Goal: Task Accomplishment & Management: Manage account settings

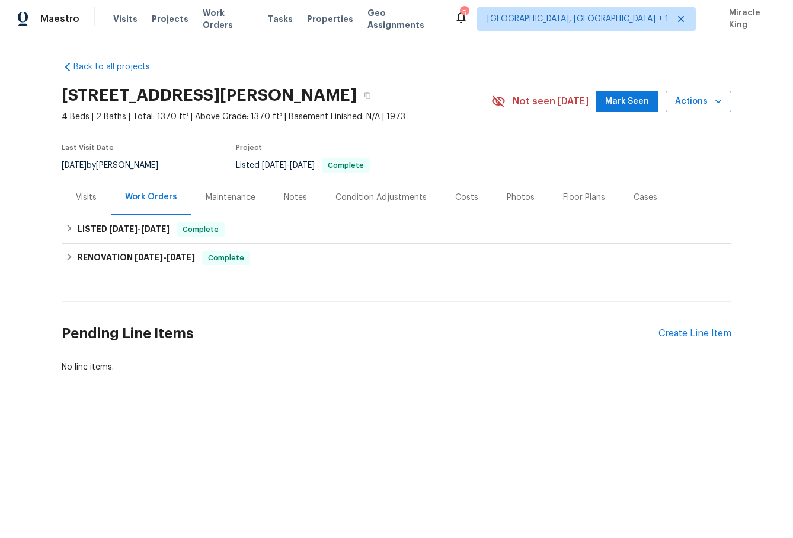
click at [92, 194] on div "Visits" at bounding box center [86, 197] width 21 height 12
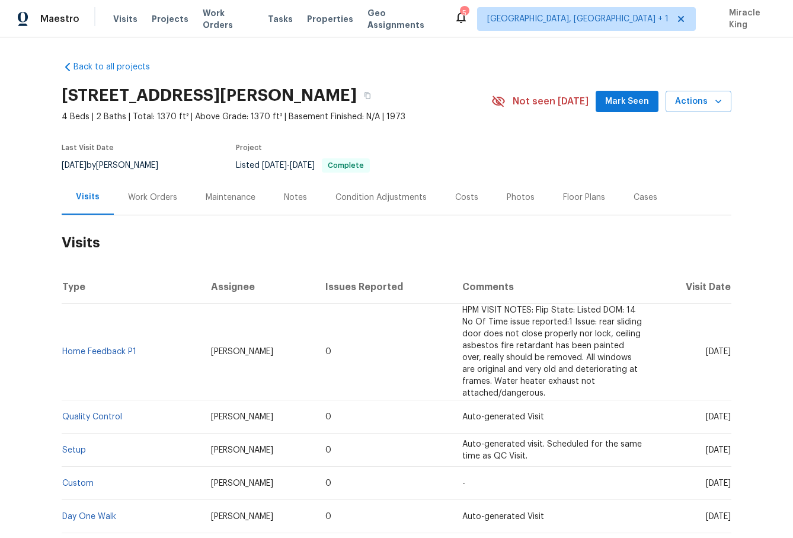
click at [143, 107] on div "1885 Leon Ave, San Diego, CA 92154" at bounding box center [277, 95] width 430 height 31
drag, startPoint x: 181, startPoint y: 97, endPoint x: 48, endPoint y: 88, distance: 133.7
click at [48, 88] on div "Back to all projects 1885 Leon Ave, San Diego, CA 92154 4 Beds | 2 Baths | Tota…" at bounding box center [396, 287] width 793 height 500
copy h2 "1885 Leon Ave,"
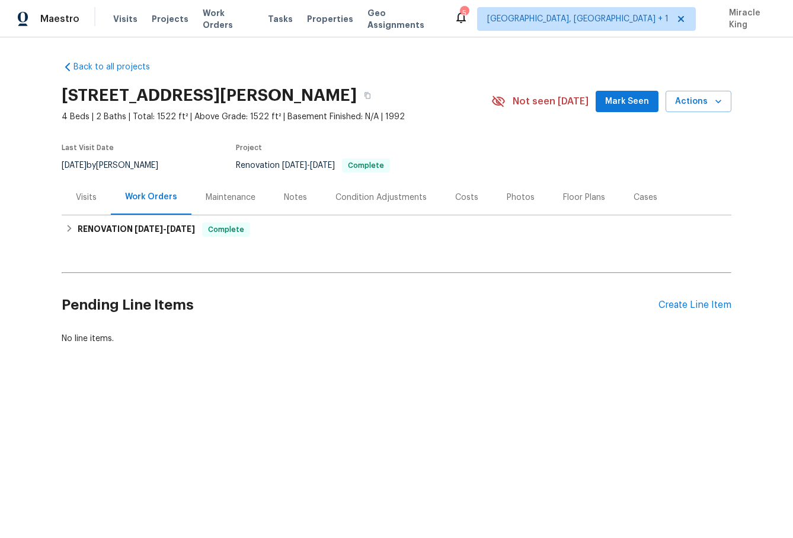
click at [101, 197] on div "Visits" at bounding box center [86, 197] width 49 height 35
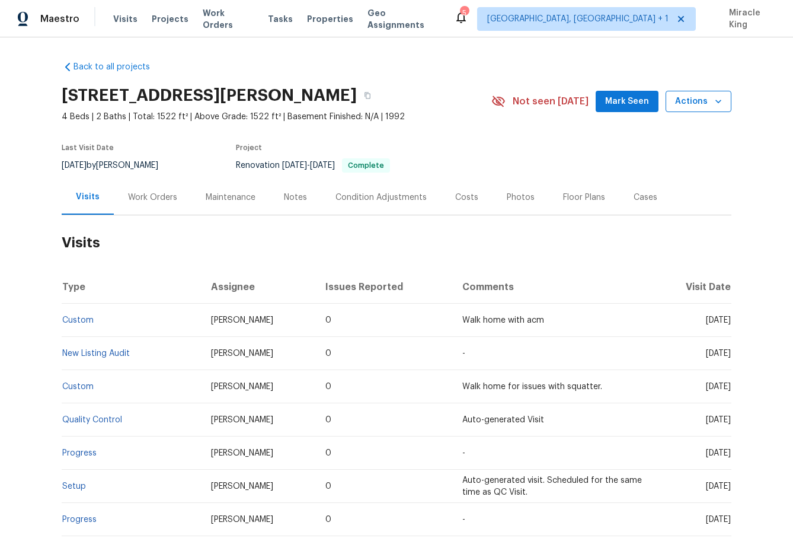
click at [693, 106] on span "Actions" at bounding box center [698, 101] width 47 height 15
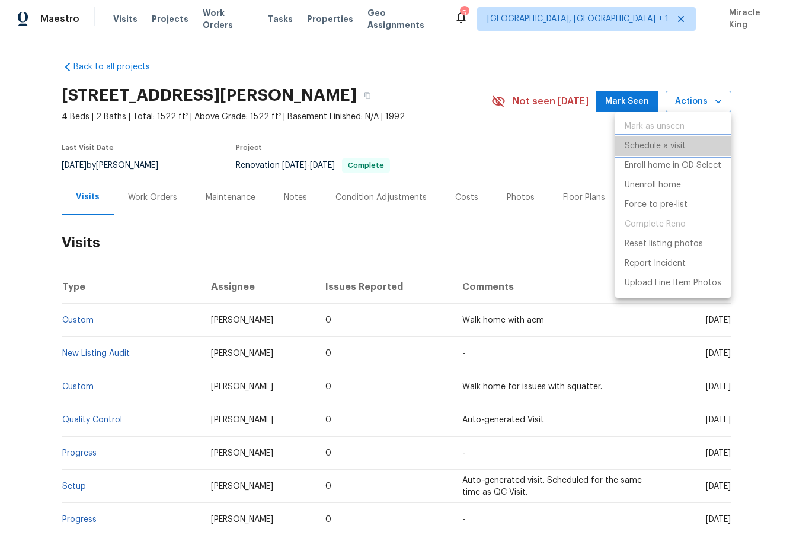
click at [651, 146] on p "Schedule a visit" at bounding box center [655, 146] width 61 height 12
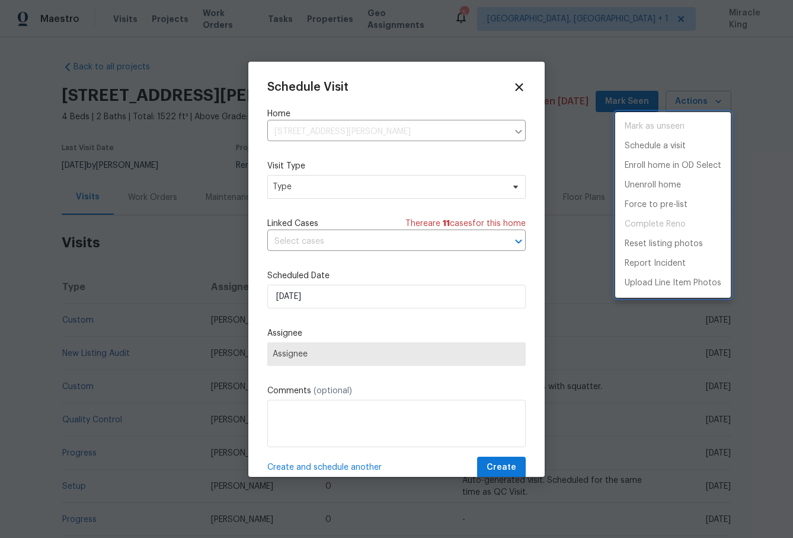
click at [336, 182] on div at bounding box center [396, 269] width 793 height 538
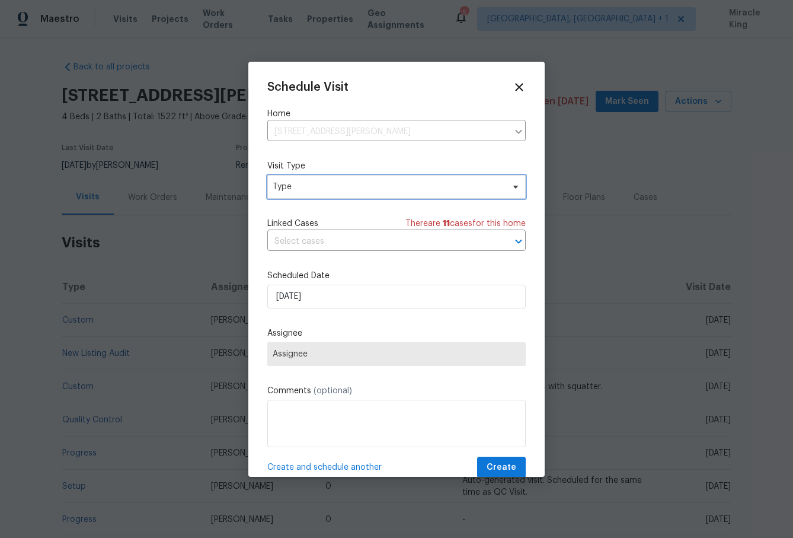
click at [324, 184] on span "Type" at bounding box center [388, 187] width 231 height 12
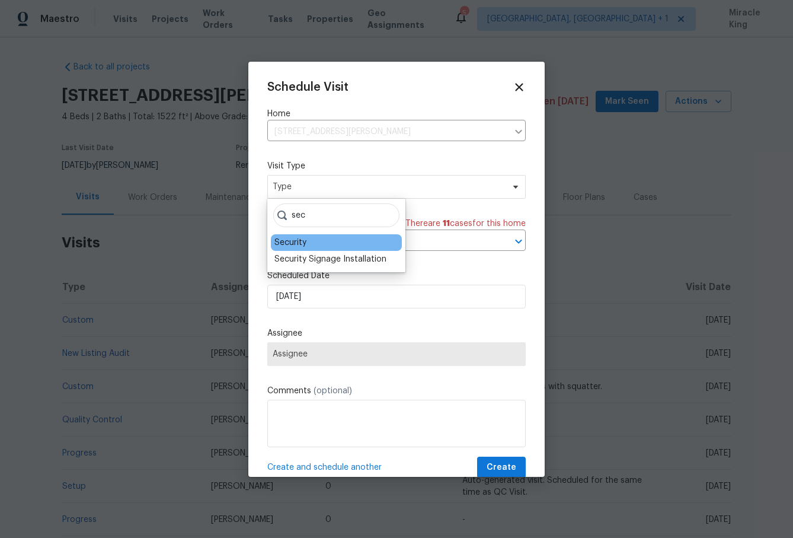
type input "sec"
click at [293, 242] on div "Security" at bounding box center [290, 243] width 32 height 12
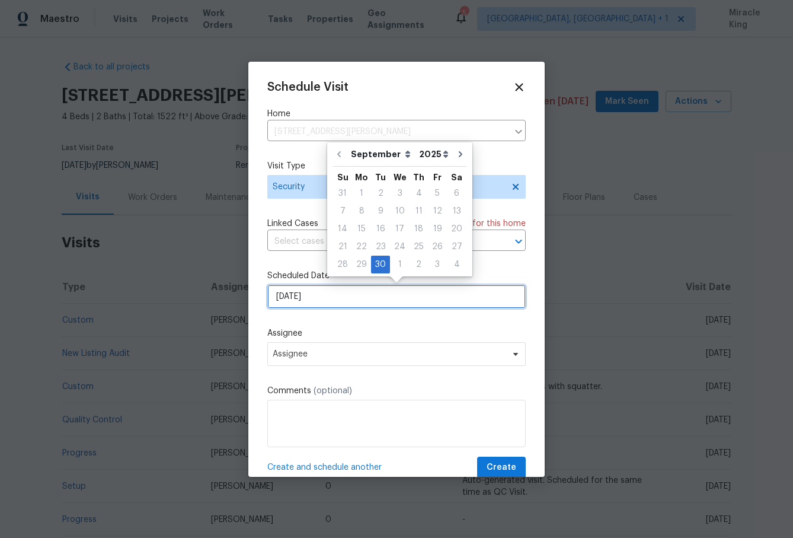
click at [296, 290] on input "[DATE]" at bounding box center [396, 297] width 258 height 24
click at [398, 261] on div "1" at bounding box center [400, 264] width 20 height 17
type input "[DATE]"
select select "9"
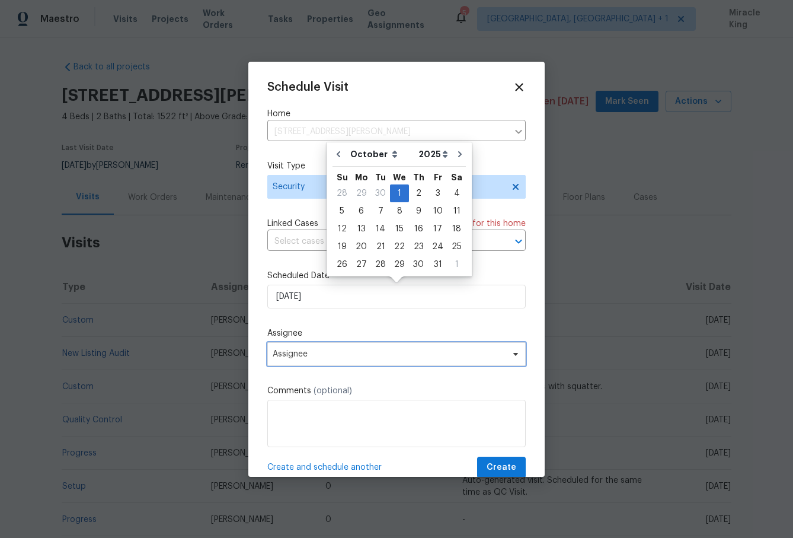
click at [311, 354] on span "Assignee" at bounding box center [389, 353] width 232 height 9
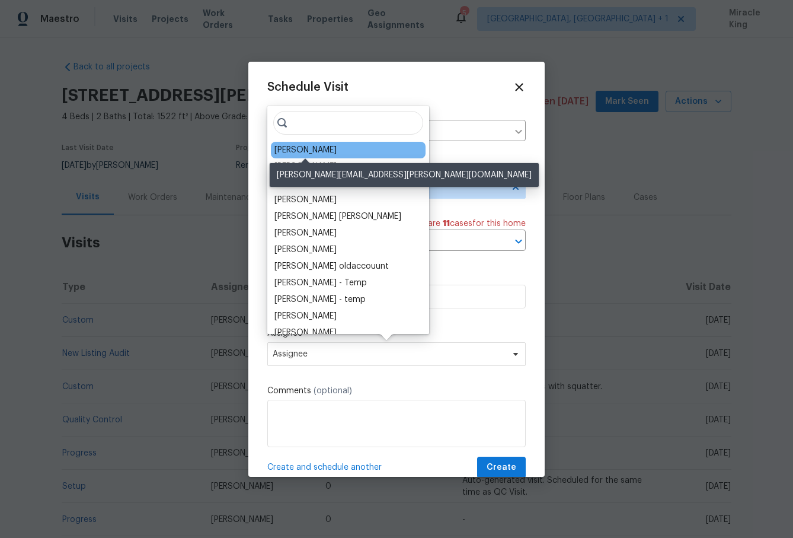
click at [329, 154] on div "[PERSON_NAME]" at bounding box center [305, 150] width 62 height 12
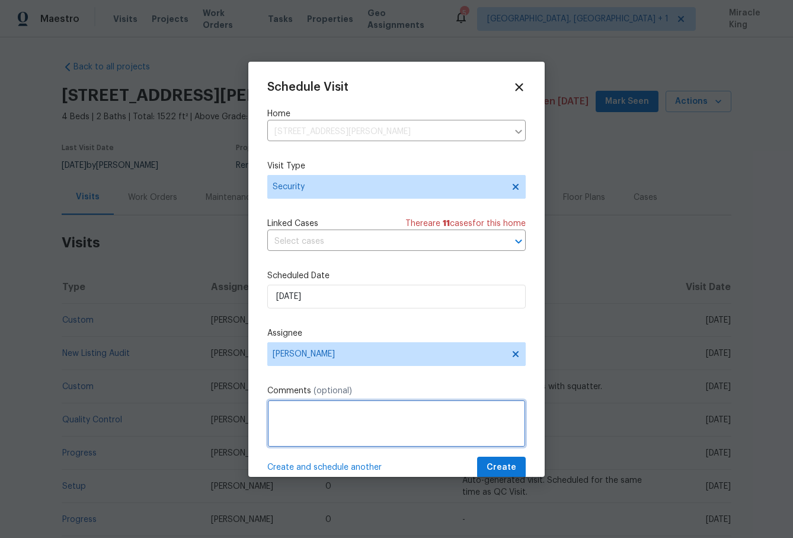
click at [324, 407] on textarea at bounding box center [396, 423] width 258 height 47
type textarea "Please update lockbox code, 2613 has been compromised and used in a rental scam…"
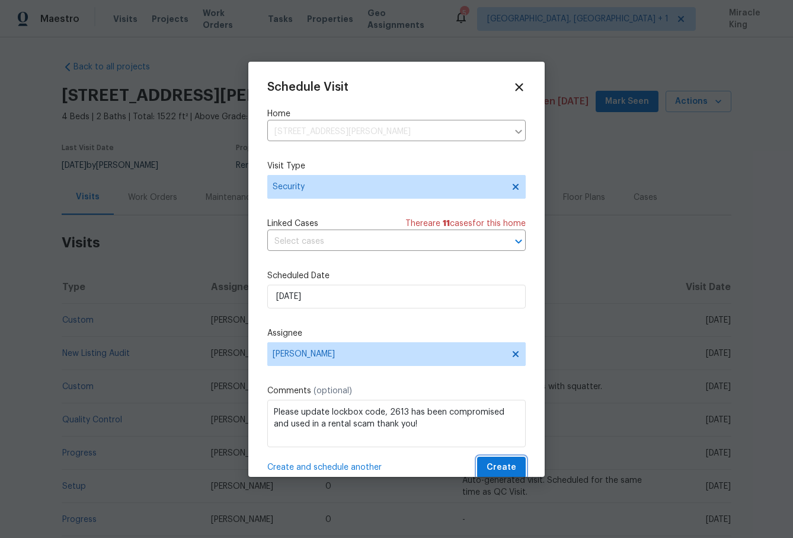
click at [505, 467] on span "Create" at bounding box center [502, 467] width 30 height 15
